Goal: Task Accomplishment & Management: Use online tool/utility

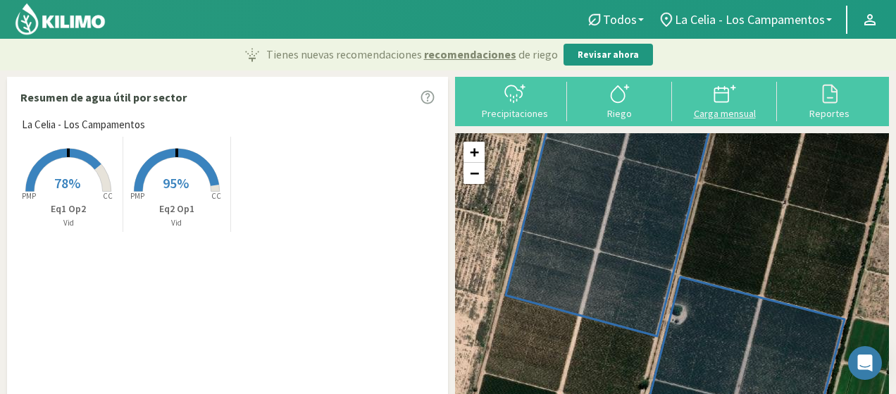
click at [734, 108] on div "Carga mensual" at bounding box center [724, 113] width 96 height 10
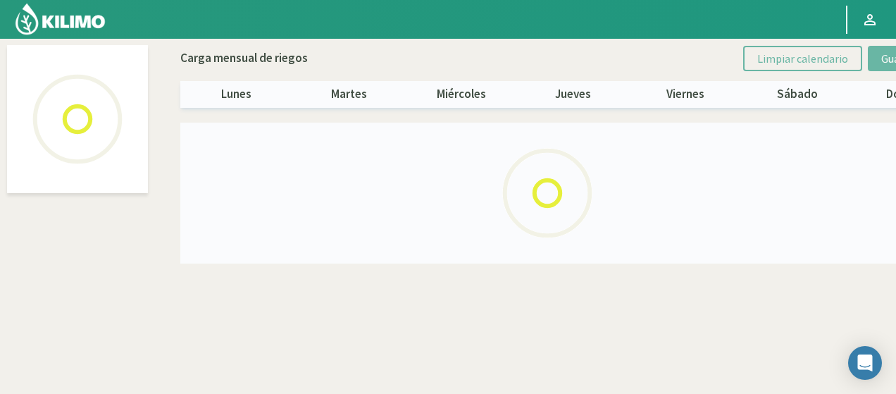
click at [734, 106] on div "lunes martes miércoles jueves viernes [PERSON_NAME]" at bounding box center [572, 94] width 785 height 27
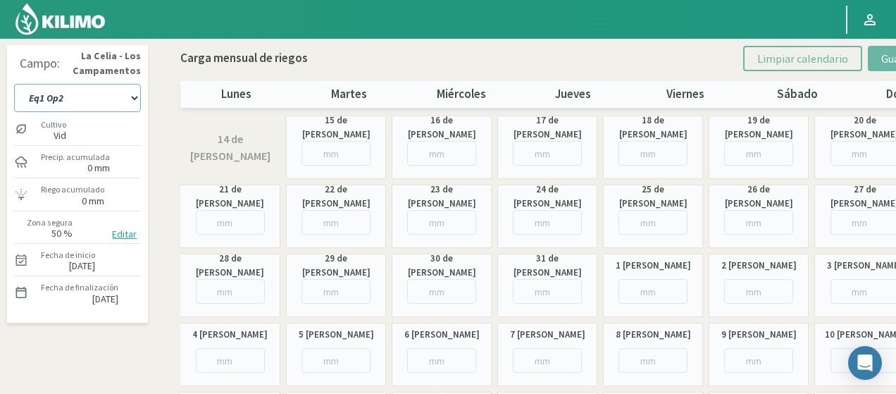
click at [94, 98] on select "Eq1 Op2 Eq2 Op1" at bounding box center [77, 98] width 127 height 28
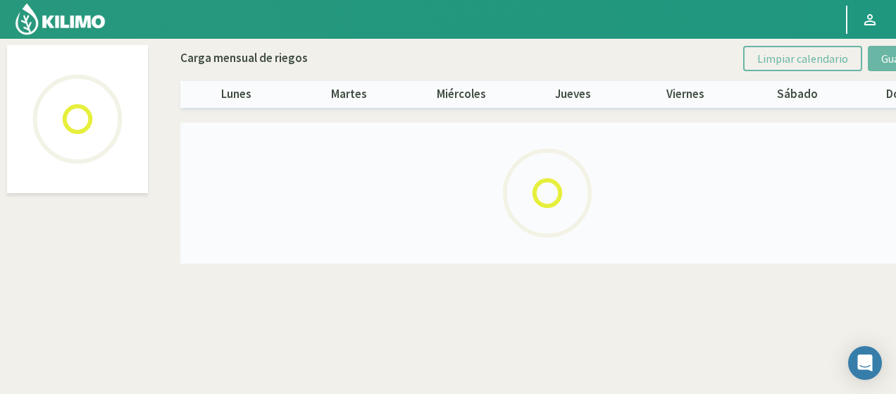
select select "1: Object"
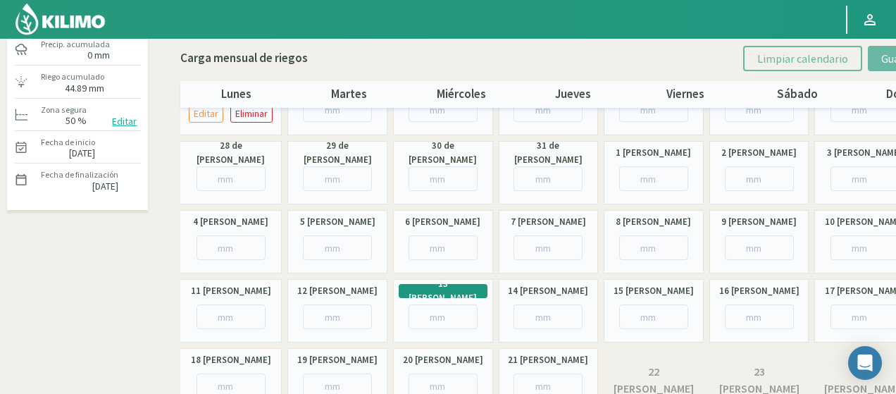
scroll to position [141, 0]
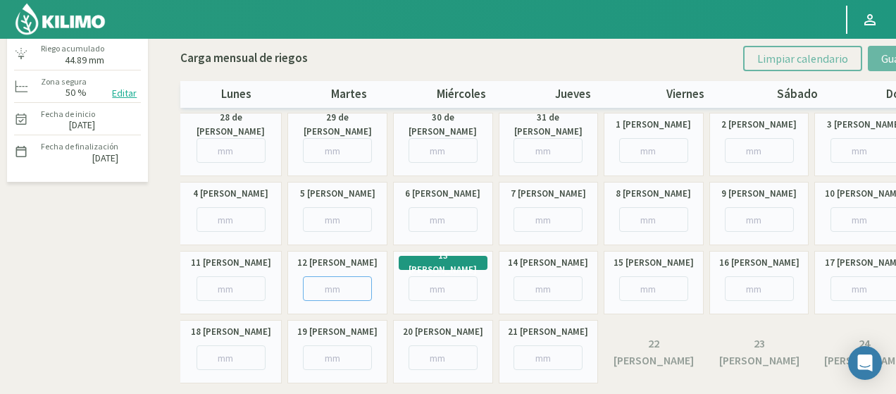
click at [342, 292] on input "number" at bounding box center [337, 288] width 69 height 25
paste input "17.30"
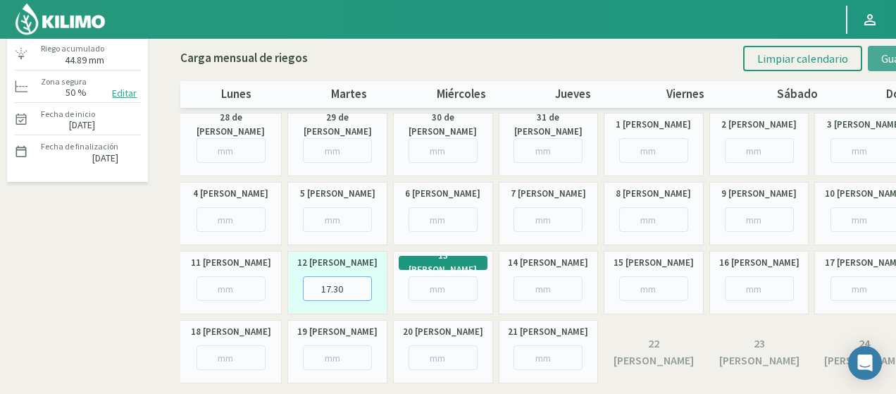
type input "17.30"
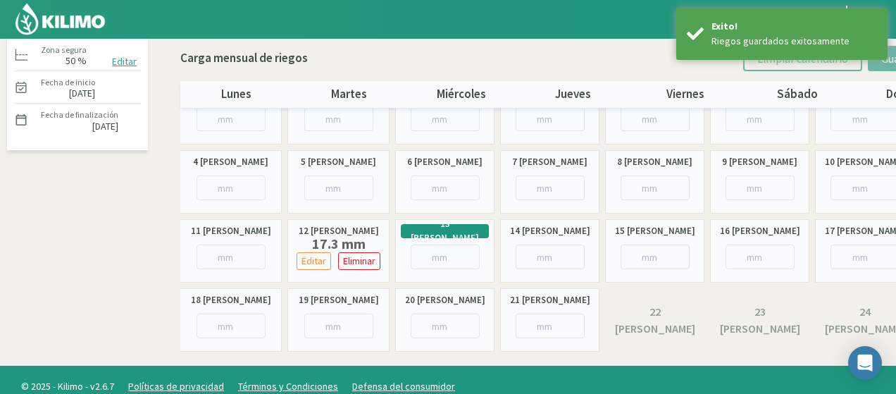
scroll to position [186, 0]
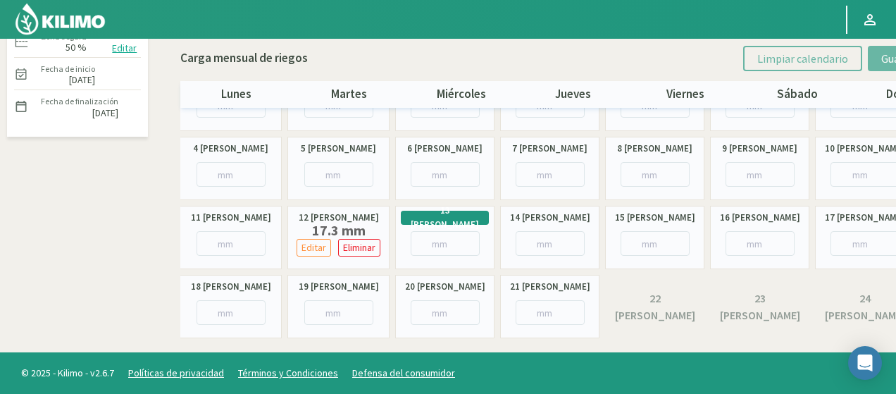
click at [72, 20] on img at bounding box center [60, 19] width 92 height 34
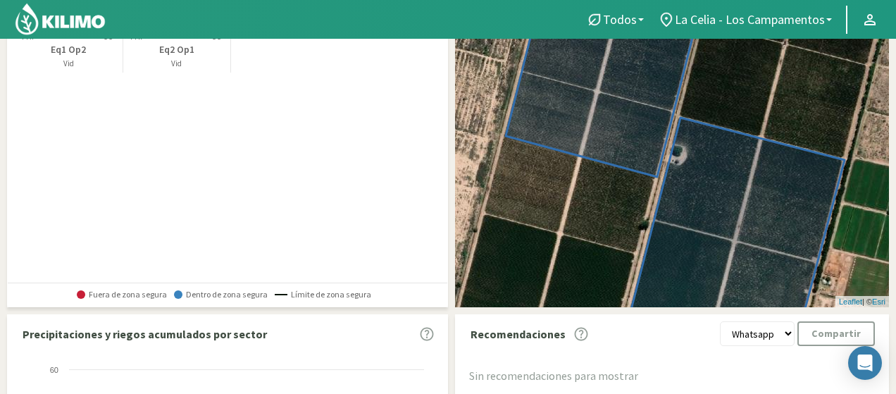
scroll to position [77, 0]
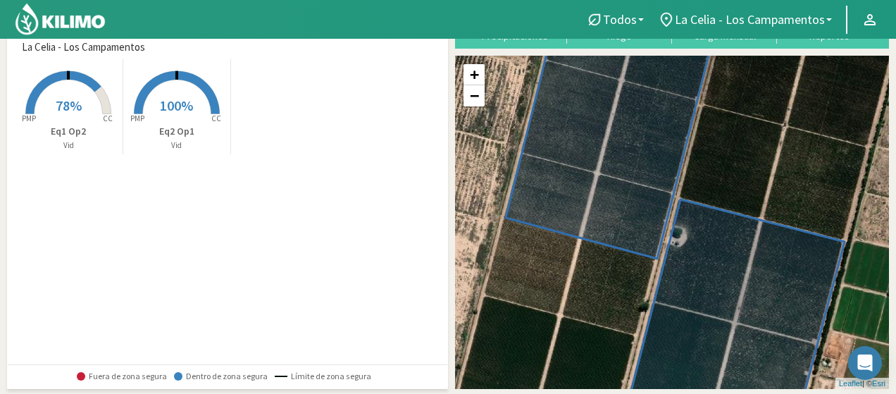
click at [90, 30] on img at bounding box center [60, 19] width 92 height 34
